Goal: Task Accomplishment & Management: Manage account settings

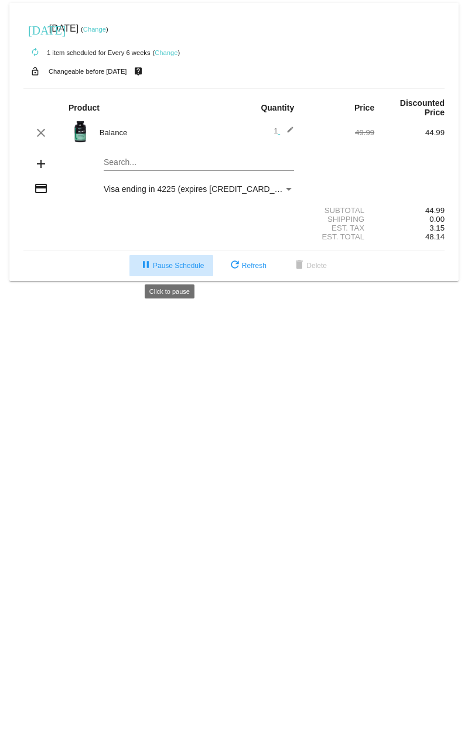
click at [165, 263] on span "pause Pause Schedule" at bounding box center [171, 266] width 65 height 8
click at [170, 263] on span "play_arrow Resume Schedule" at bounding box center [171, 266] width 71 height 8
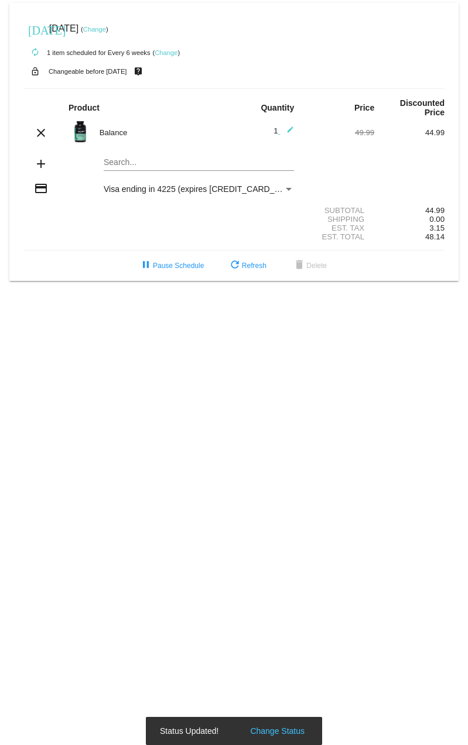
click at [106, 27] on link "Change" at bounding box center [94, 29] width 23 height 7
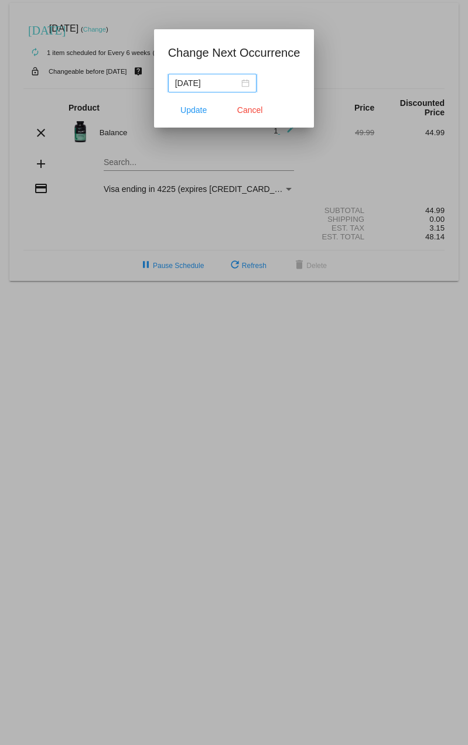
click at [246, 81] on div "[DATE]" at bounding box center [212, 83] width 74 height 13
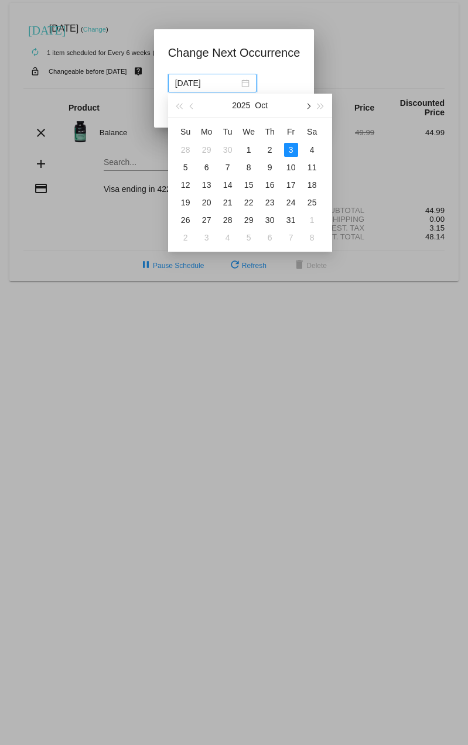
click at [309, 105] on span "button" at bounding box center [307, 107] width 6 height 6
click at [207, 165] on div "3" at bounding box center [207, 167] width 14 height 14
type input "[DATE]"
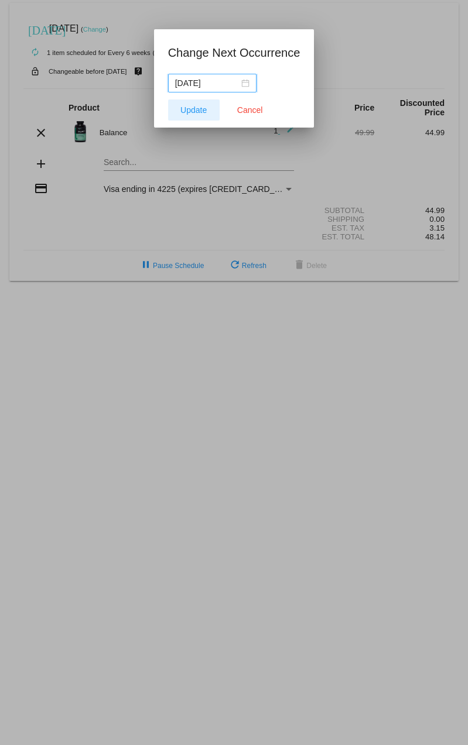
click at [200, 109] on span "Update" at bounding box center [193, 109] width 26 height 9
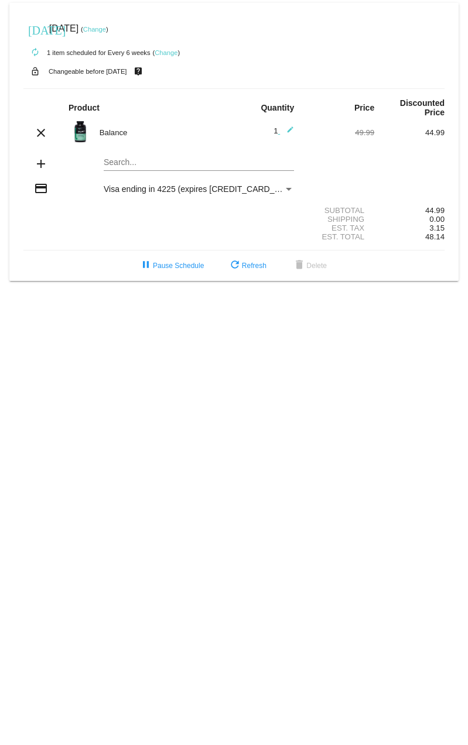
click at [231, 344] on body "[DATE] [DATE] ( Change ) autorenew 1 item scheduled for Every 6 weeks ( Change …" at bounding box center [234, 372] width 468 height 745
